Goal: Use online tool/utility: Use online tool/utility

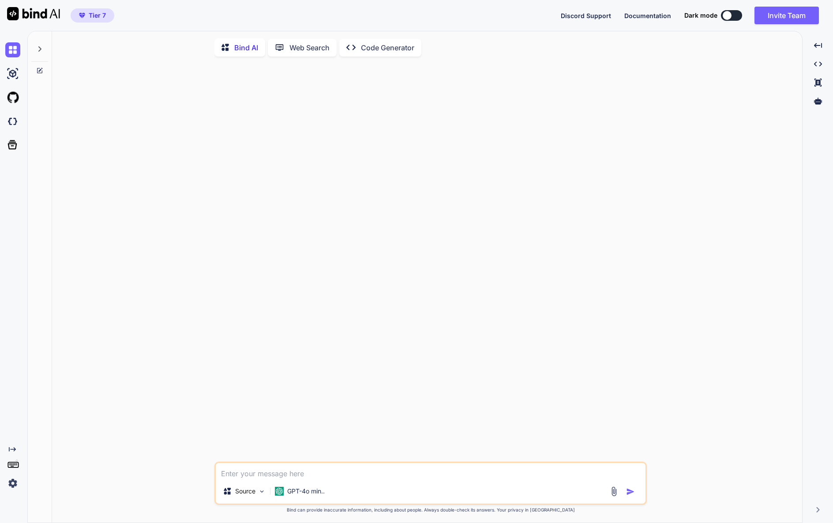
click at [11, 493] on div "Created with Pixso." at bounding box center [13, 277] width 27 height 492
click at [14, 483] on img at bounding box center [12, 483] width 15 height 15
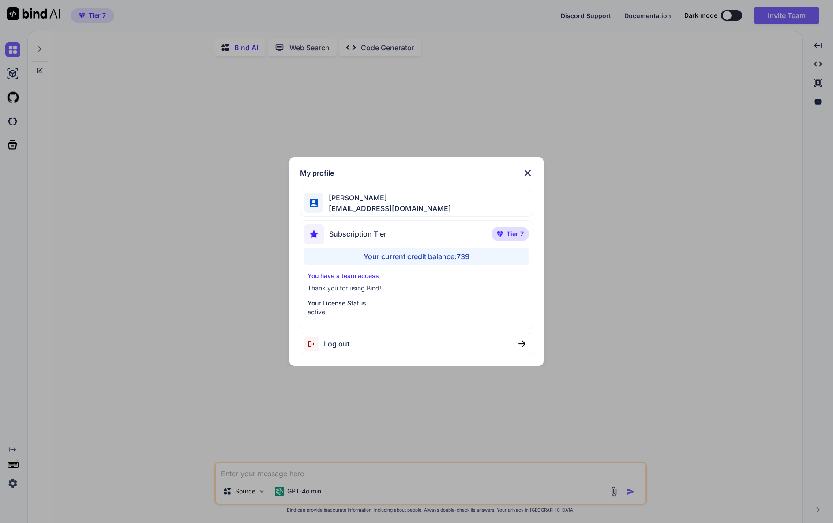
click at [215, 263] on div "My profile [PERSON_NAME] [EMAIL_ADDRESS][DOMAIN_NAME] Subscription Tier Tier 7 …" at bounding box center [416, 261] width 833 height 523
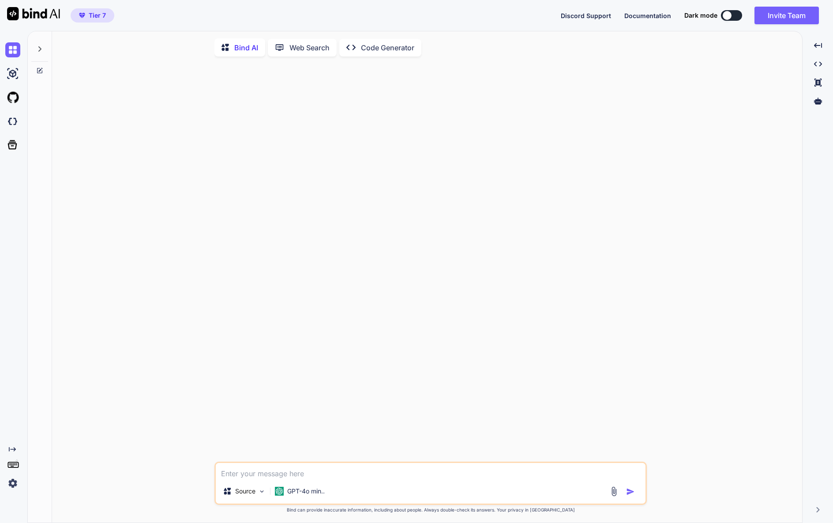
click at [33, 50] on div at bounding box center [39, 46] width 17 height 30
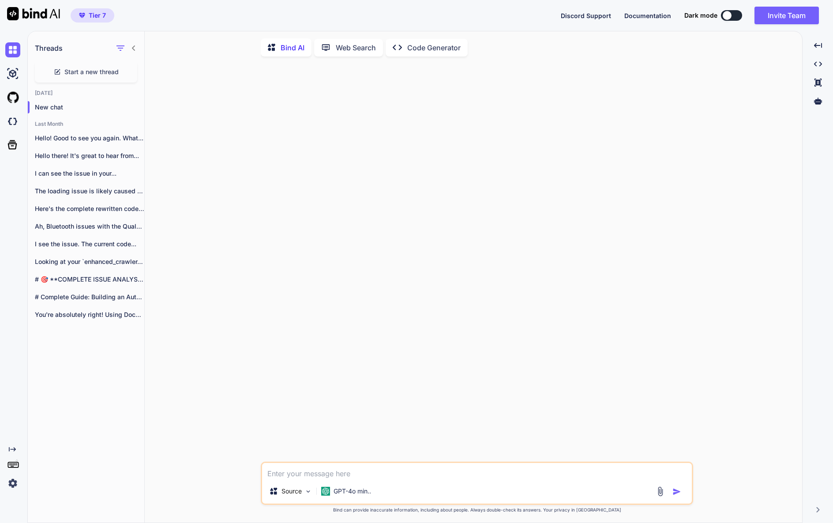
click at [407, 51] on icon "Created with Pixso." at bounding box center [400, 47] width 15 height 9
click at [405, 50] on icon "Created with Pixso." at bounding box center [400, 47] width 15 height 9
click at [383, 49] on div "Web Search" at bounding box center [348, 48] width 69 height 18
type textarea "x"
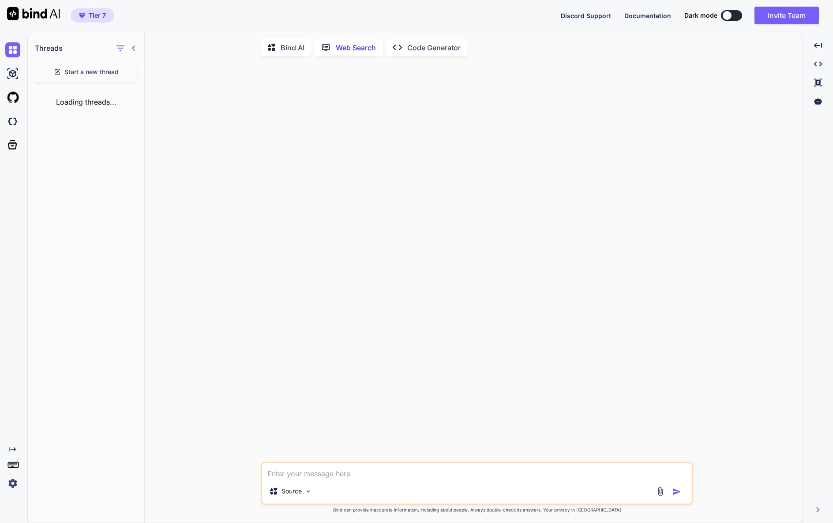
scroll to position [3, 0]
click at [423, 46] on p "Code Generator" at bounding box center [433, 46] width 53 height 11
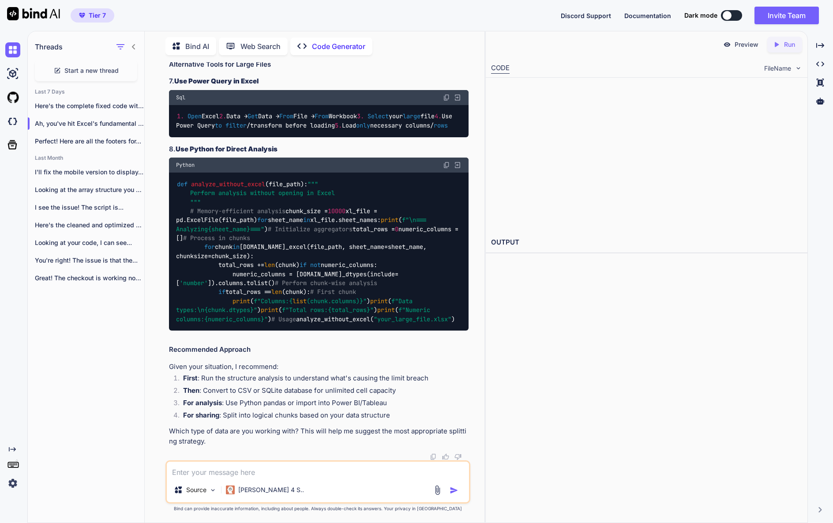
scroll to position [4515, 0]
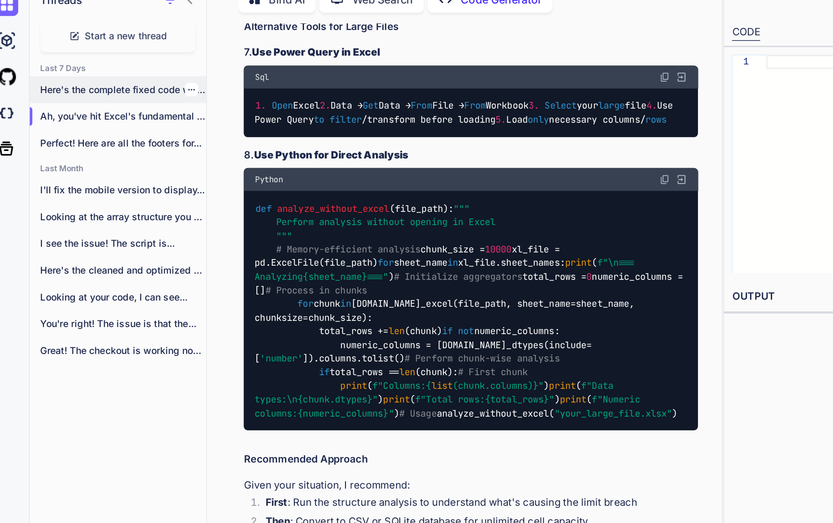
click at [105, 103] on p "Here's the complete fixed code with the..." at bounding box center [89, 106] width 109 height 9
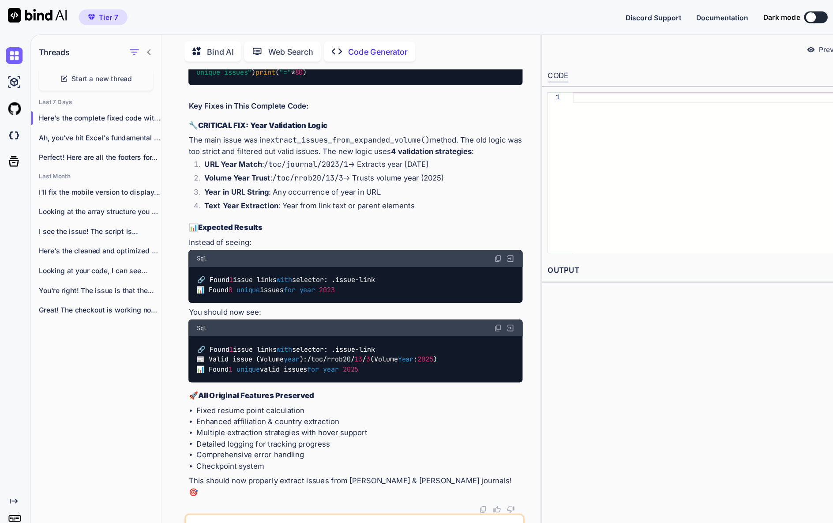
scroll to position [0, 0]
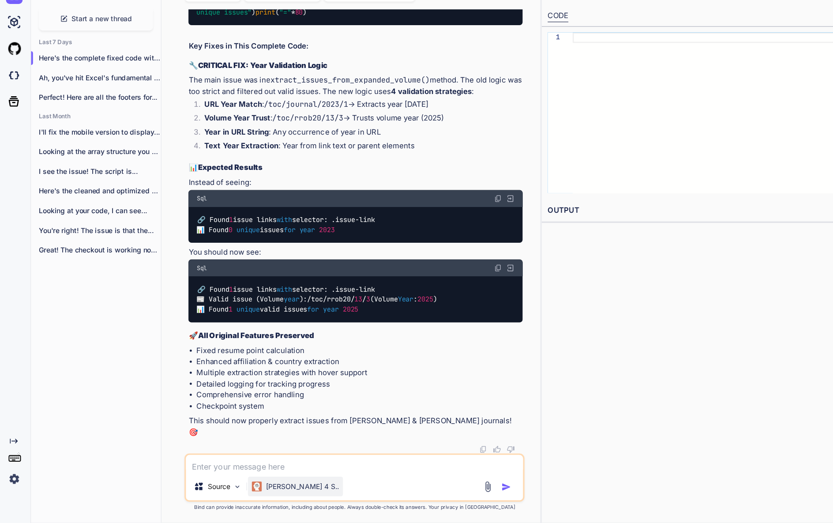
click at [258, 491] on p "[PERSON_NAME] 4 S.." at bounding box center [271, 490] width 66 height 9
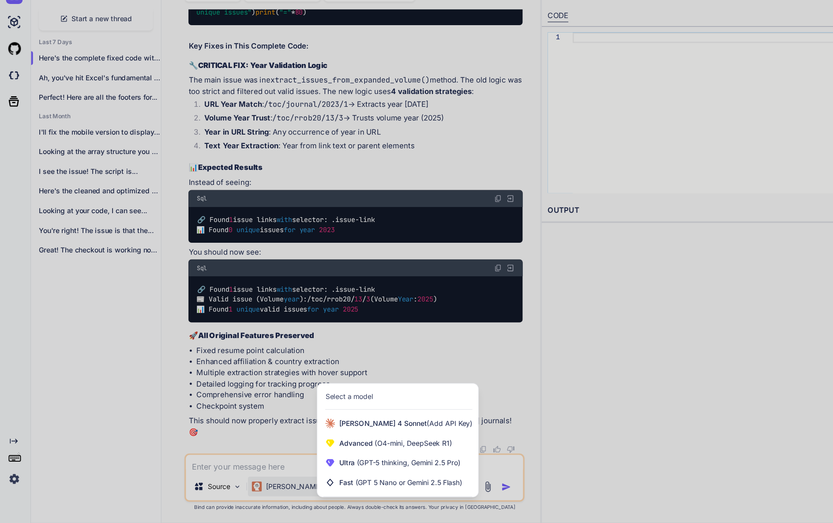
click at [258, 491] on div at bounding box center [416, 261] width 833 height 523
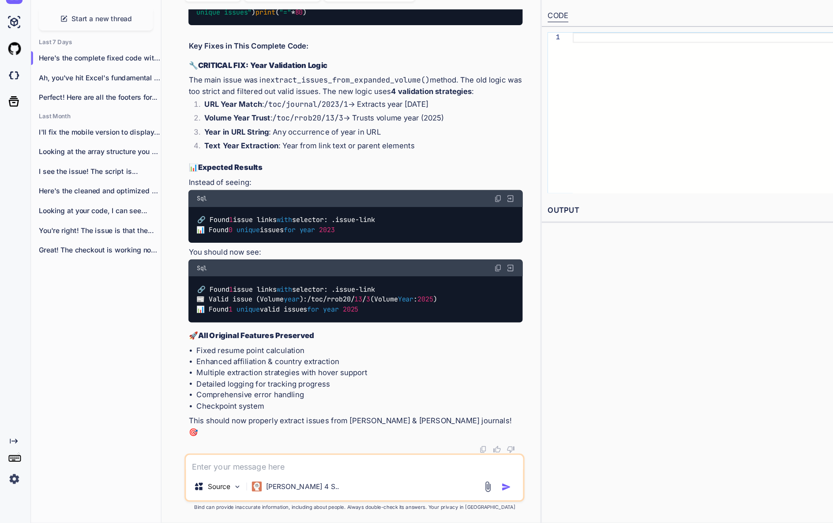
click at [263, 475] on textarea at bounding box center [318, 470] width 302 height 16
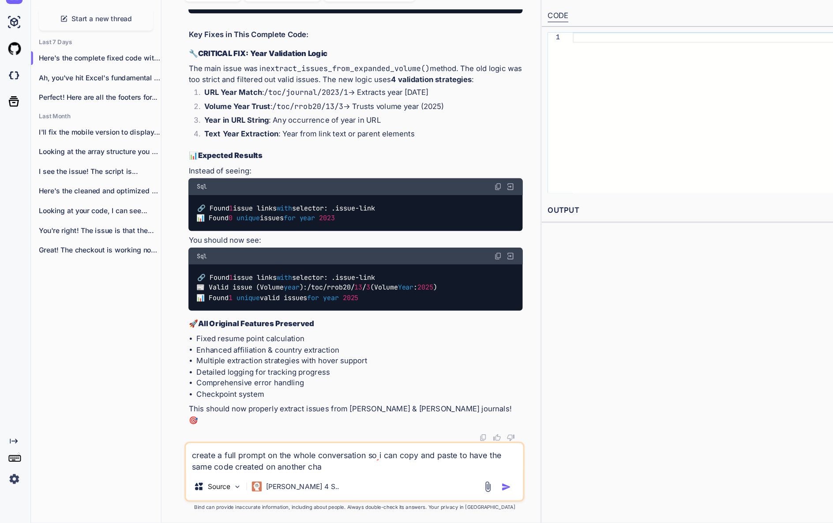
type textarea "create a full prompt on the whole conversation so i can copy and paste to have …"
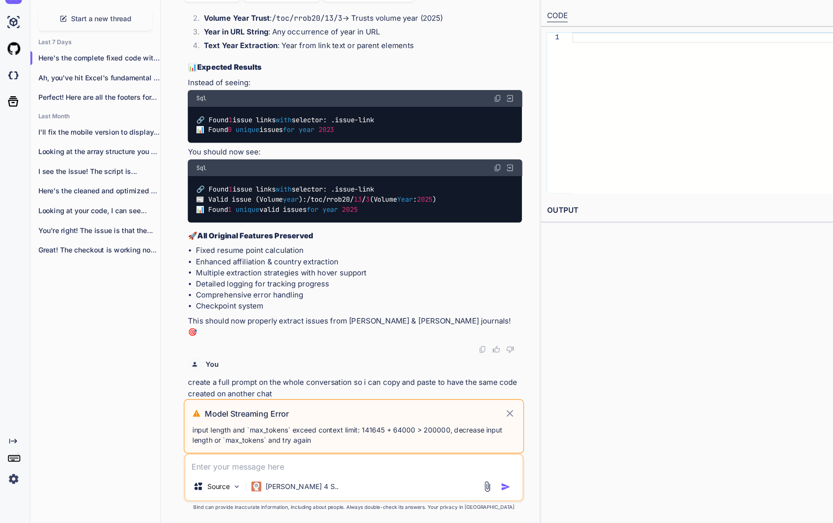
scroll to position [72398, 0]
